Goal: Task Accomplishment & Management: Use online tool/utility

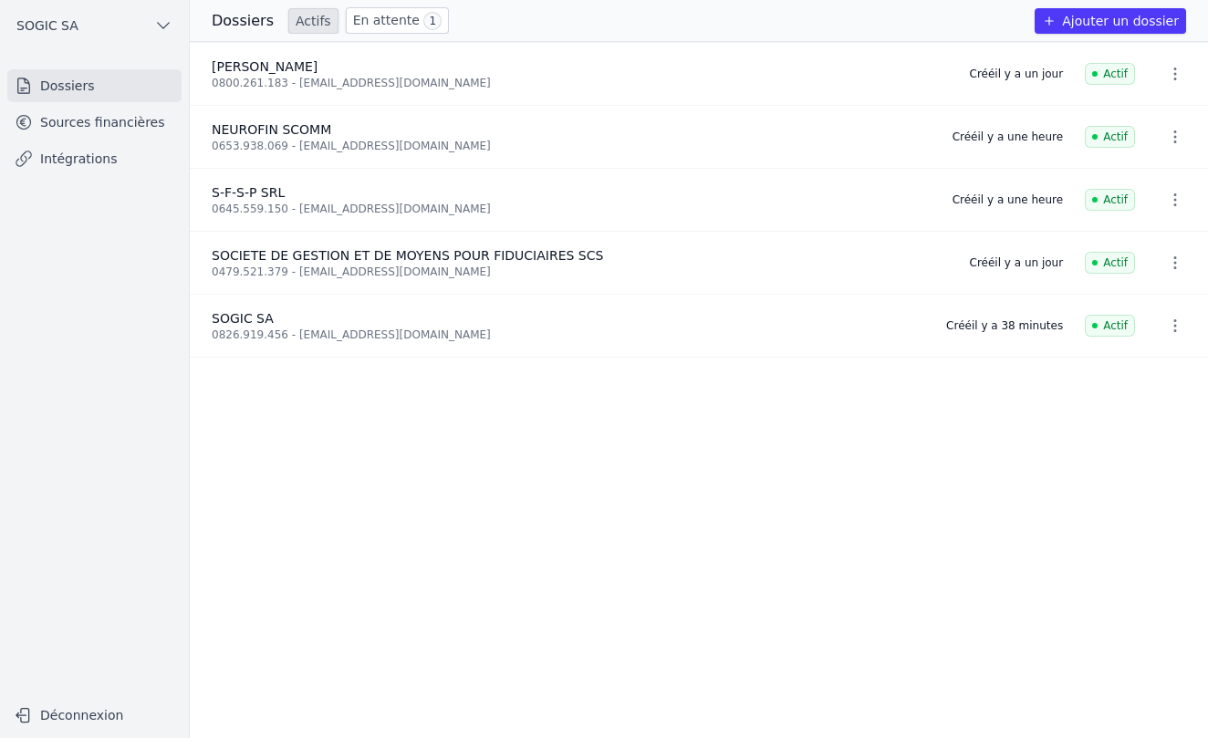
click at [75, 122] on link "Sources financières" at bounding box center [94, 122] width 174 height 33
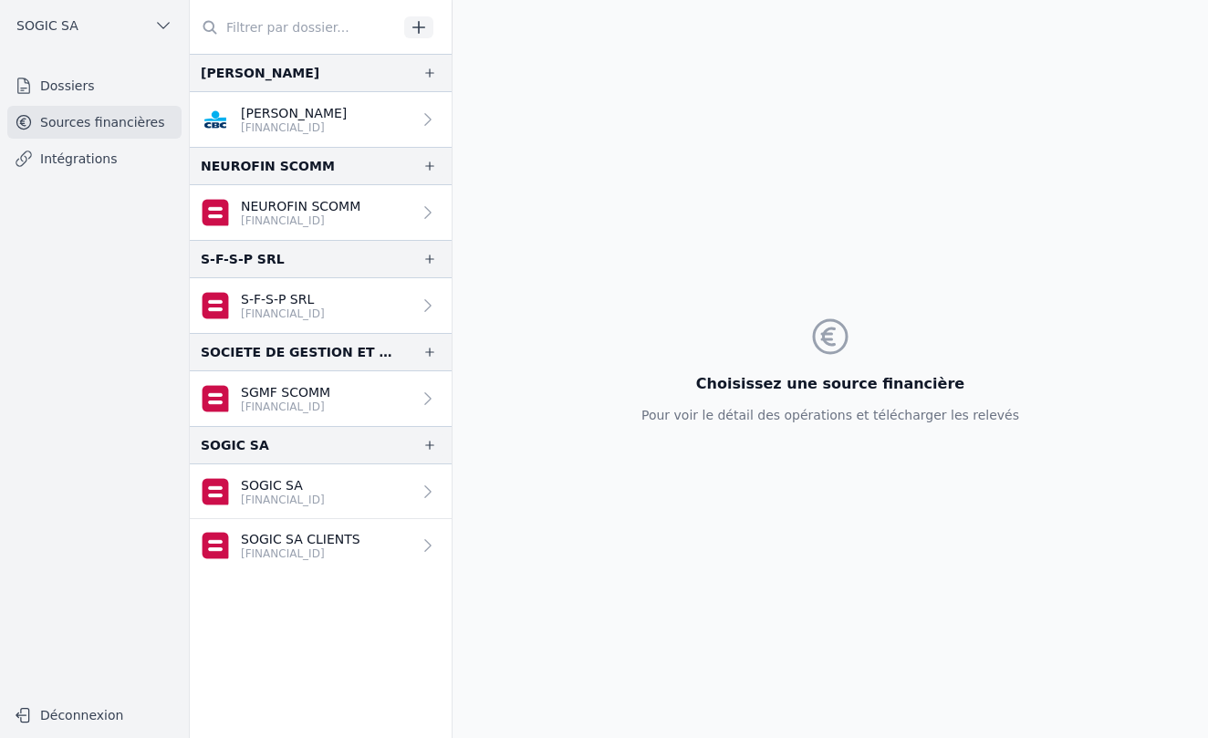
click at [72, 161] on link "Intégrations" at bounding box center [94, 158] width 174 height 33
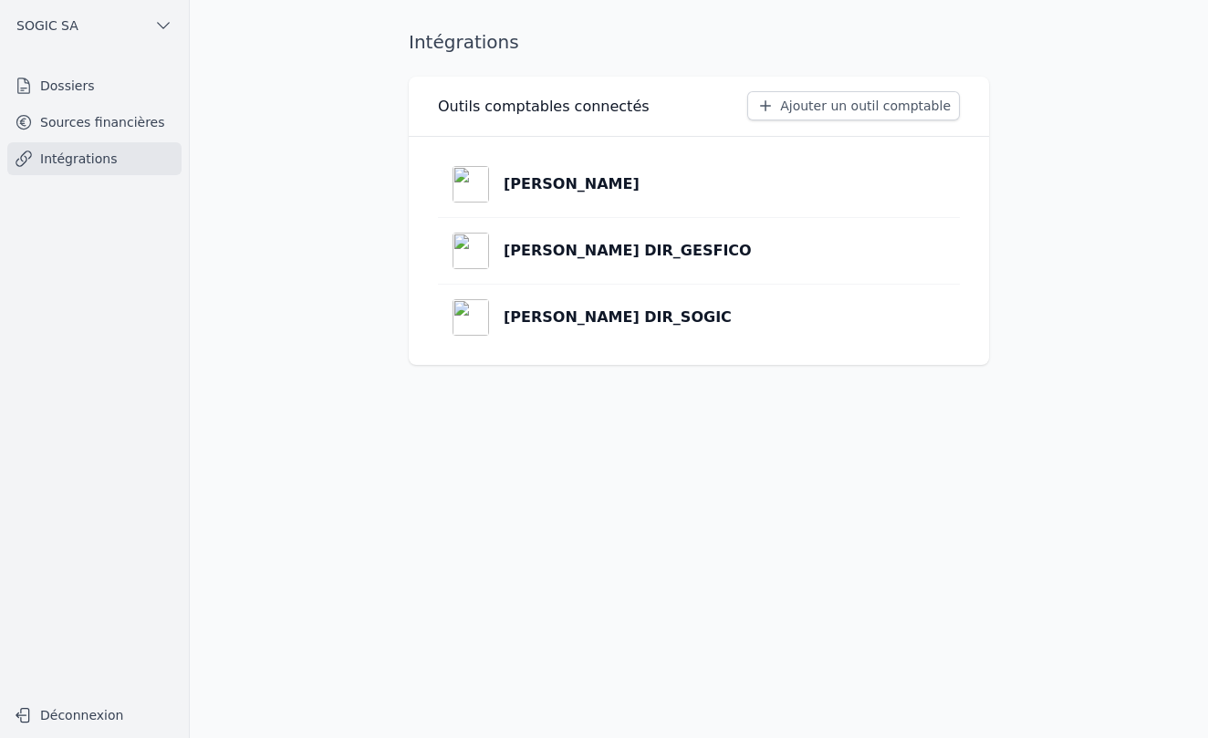
click at [91, 122] on link "Sources financières" at bounding box center [94, 122] width 174 height 33
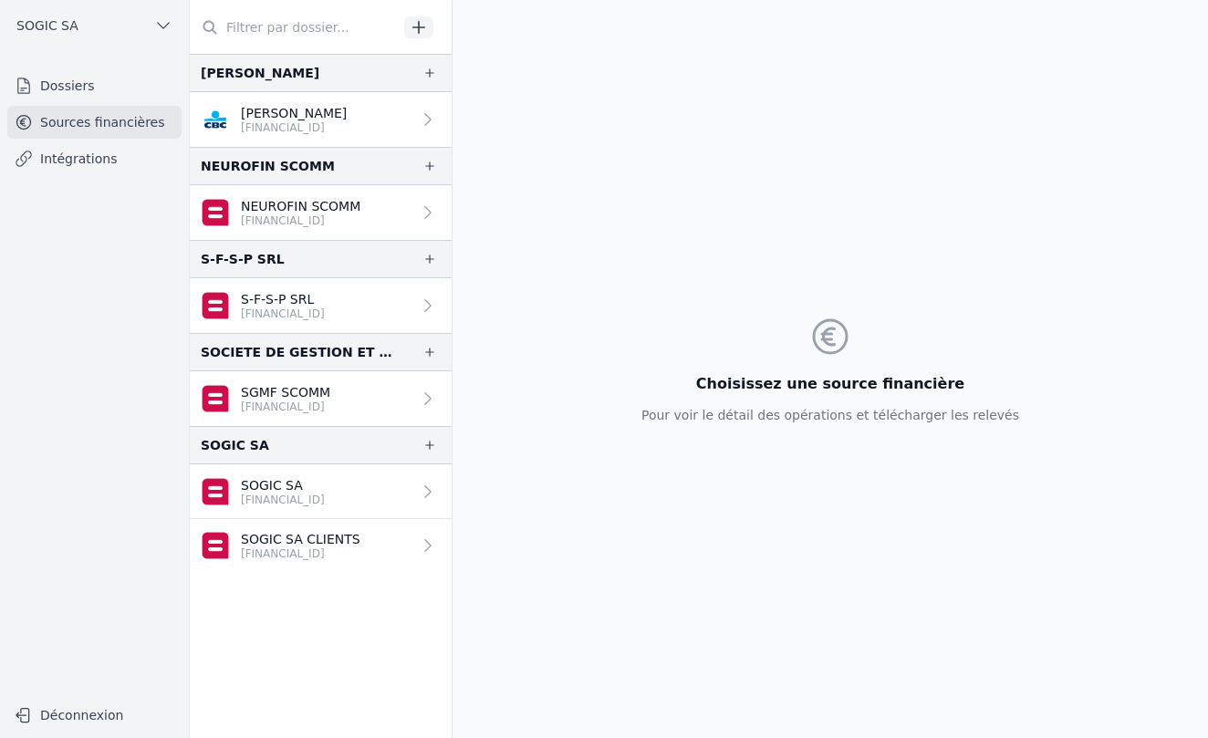
click at [67, 163] on link "Intégrations" at bounding box center [94, 158] width 174 height 33
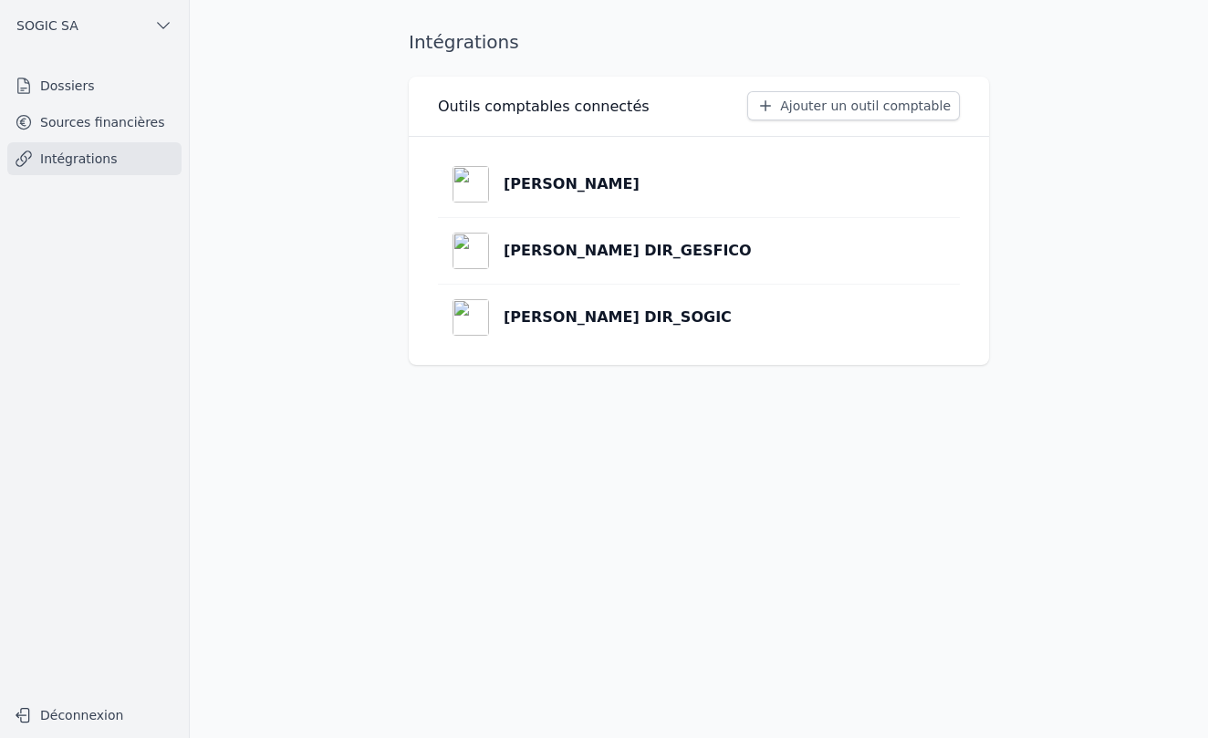
click at [883, 106] on button "Ajouter un outil comptable" at bounding box center [853, 105] width 213 height 29
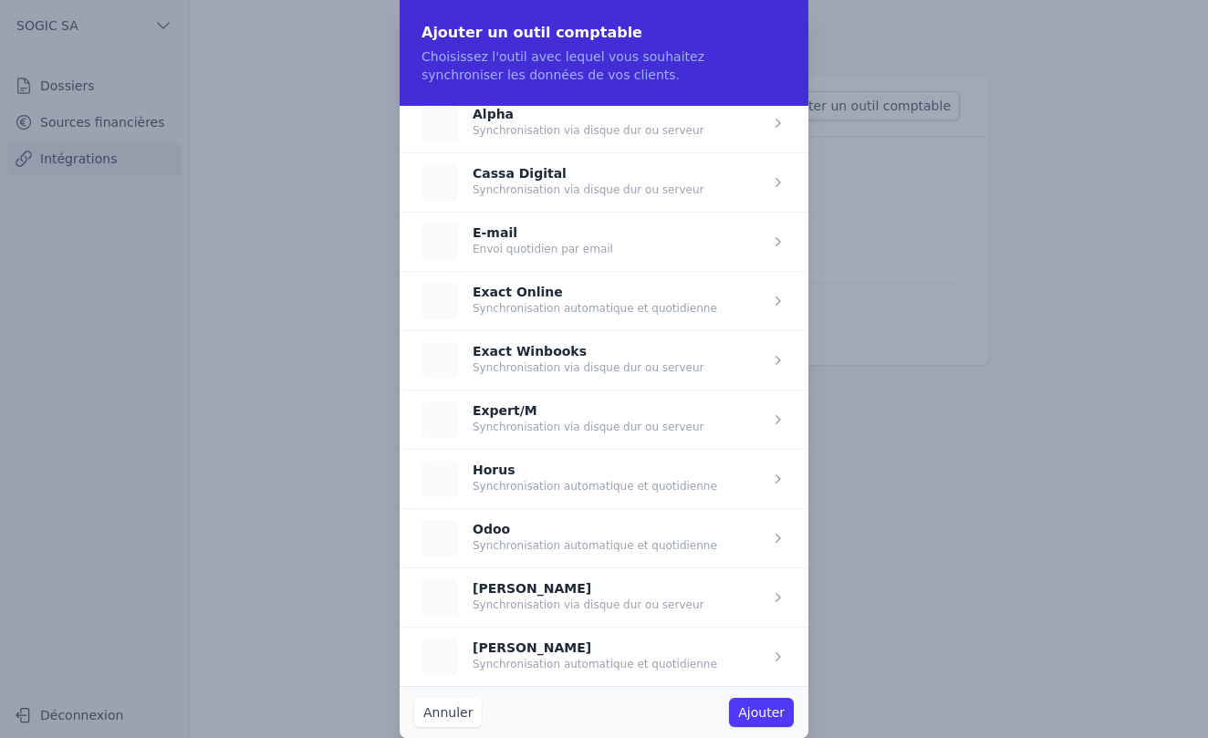
scroll to position [71, 0]
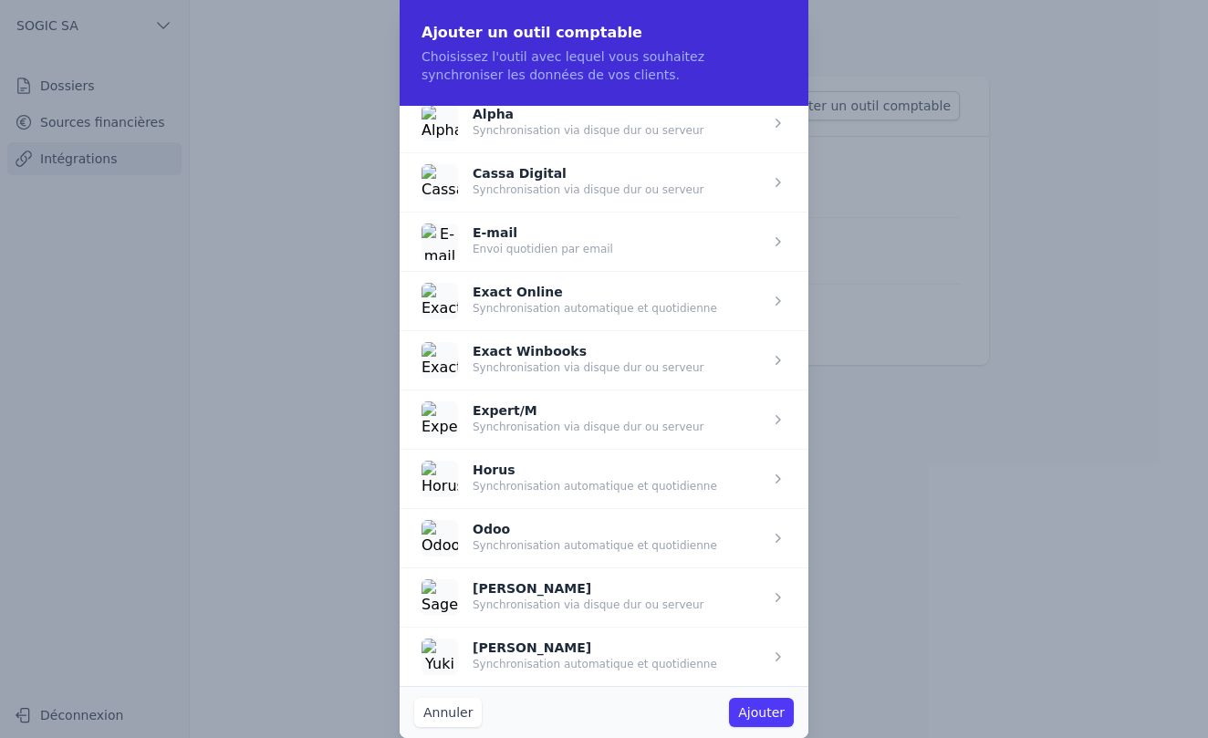
click at [449, 712] on button "Annuler" at bounding box center [448, 712] width 68 height 29
